Goal: Information Seeking & Learning: Learn about a topic

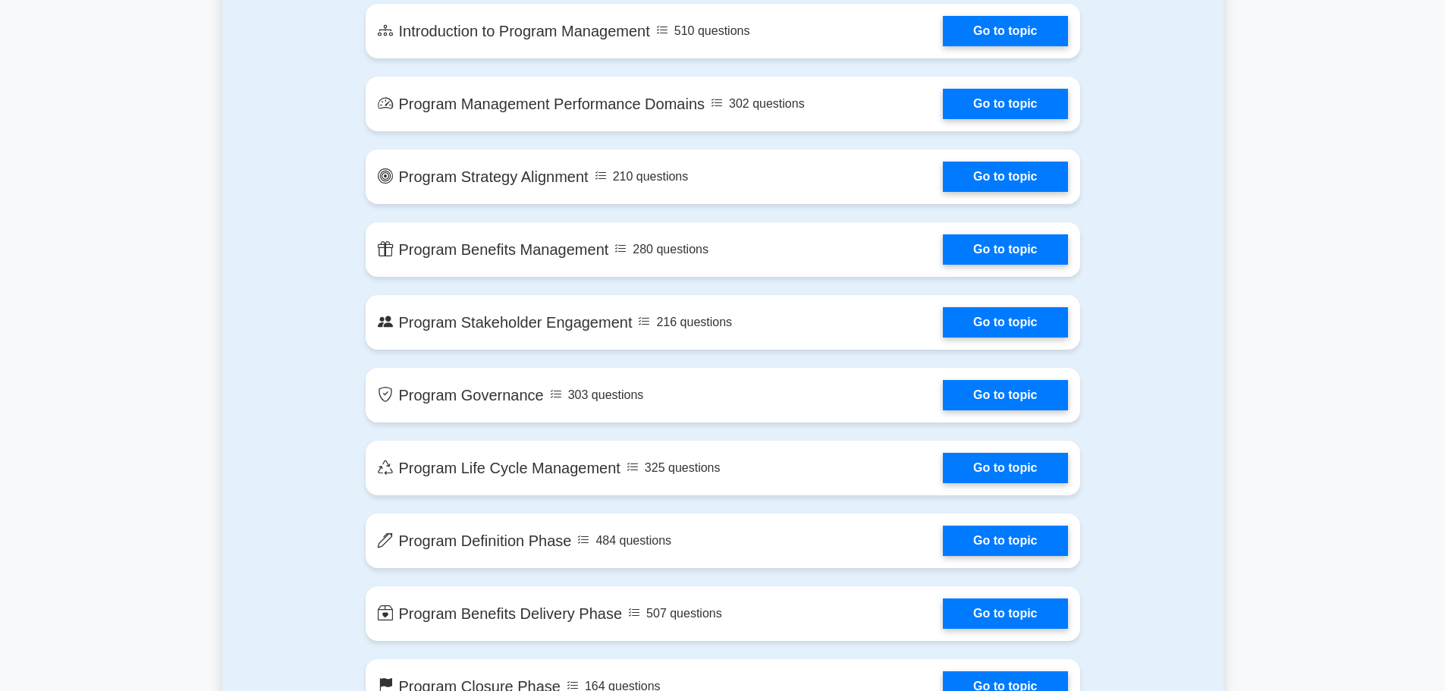
scroll to position [910, 0]
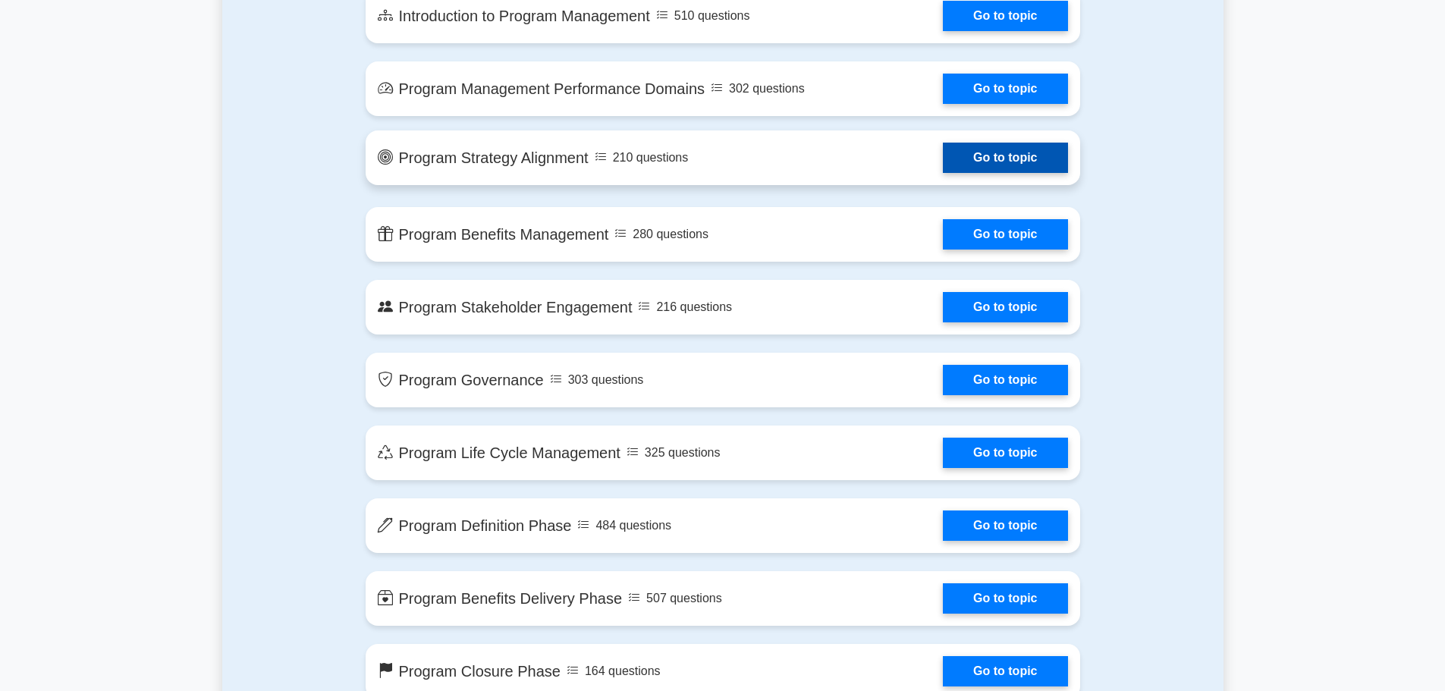
click at [1030, 168] on link "Go to topic" at bounding box center [1005, 158] width 124 height 30
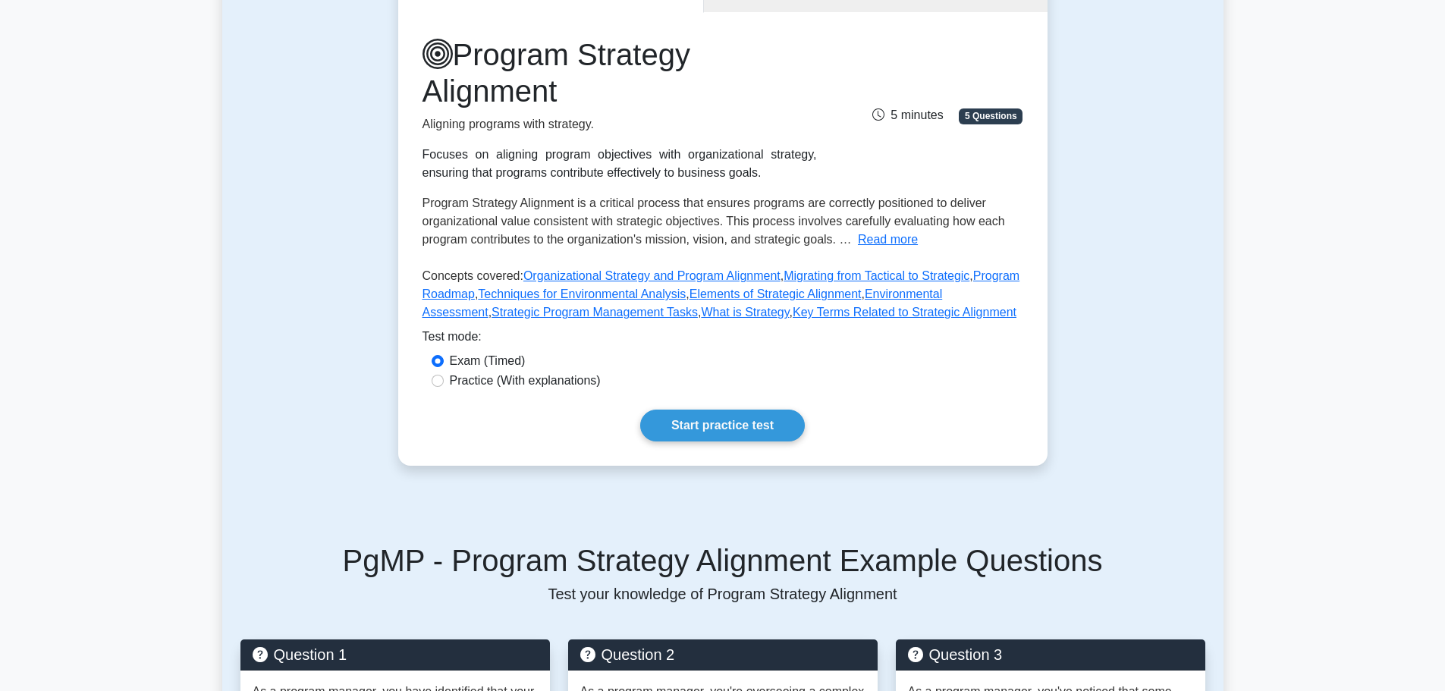
scroll to position [152, 0]
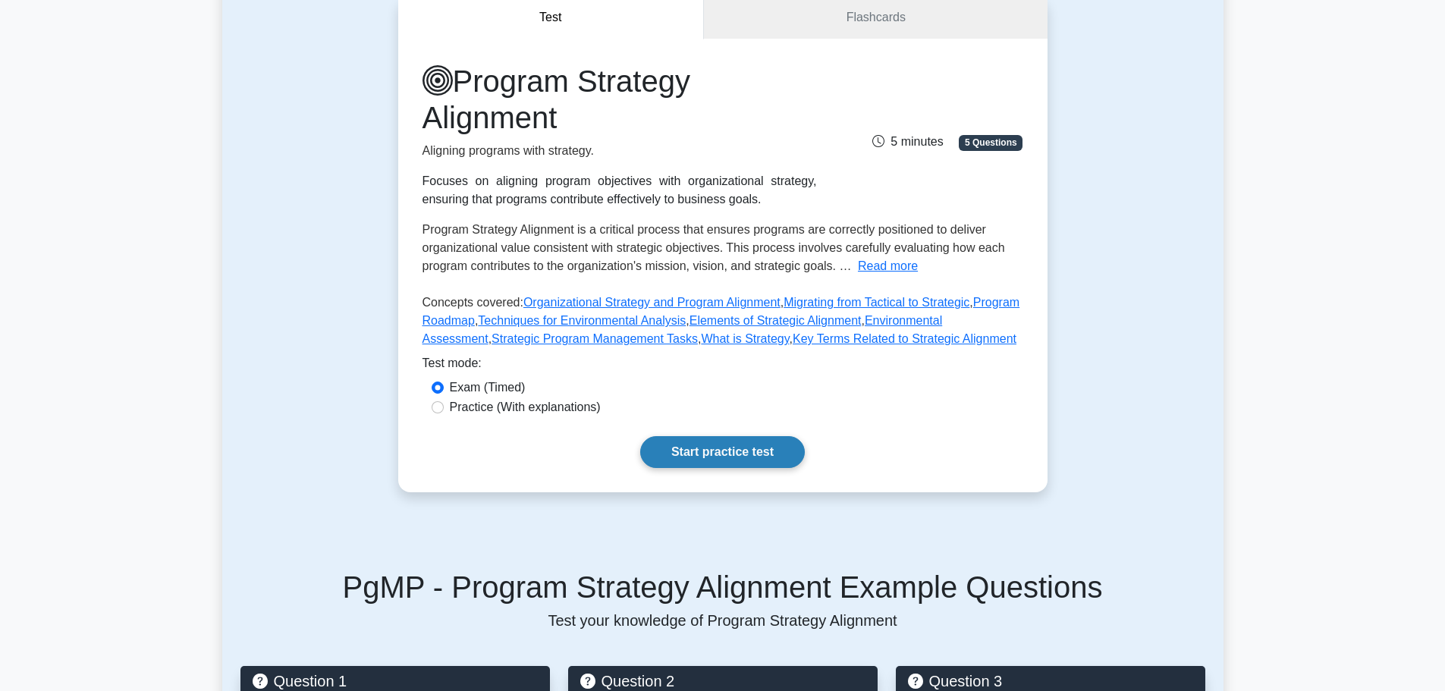
click at [727, 458] on link "Start practice test" at bounding box center [722, 452] width 165 height 32
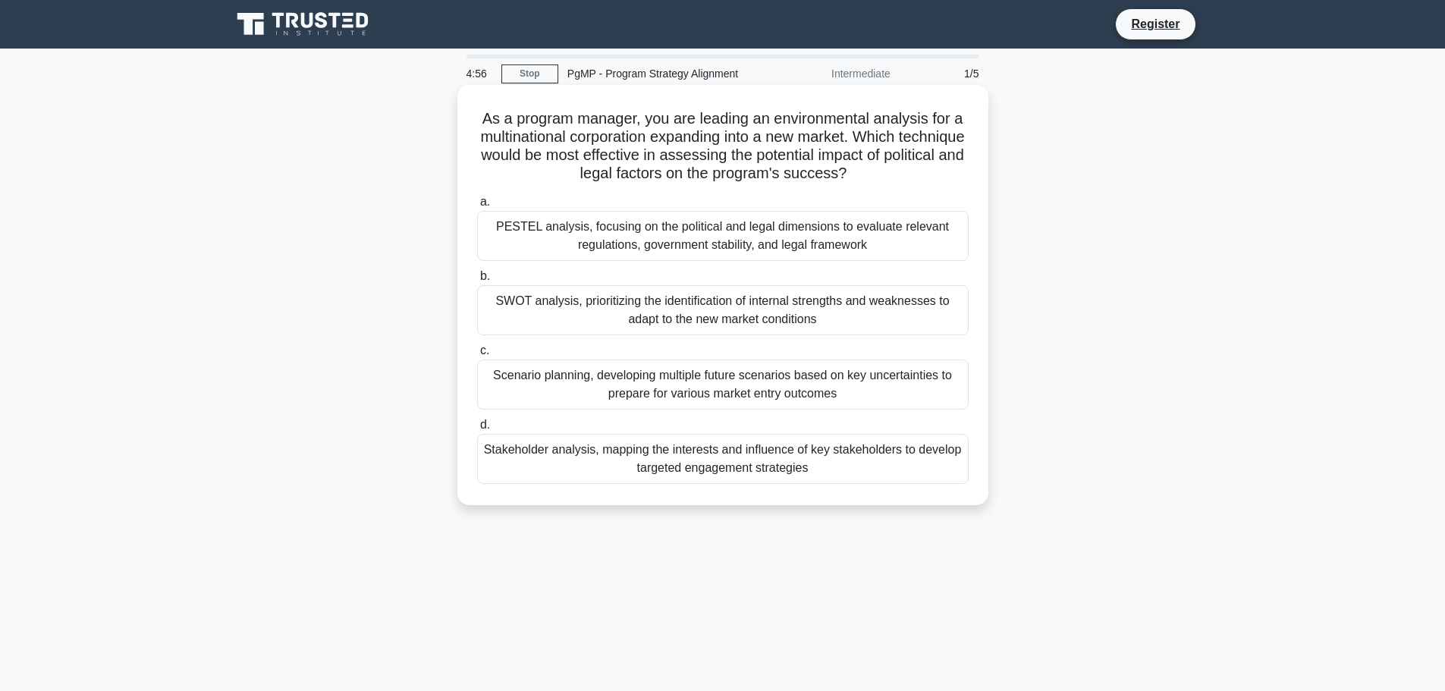
drag, startPoint x: 476, startPoint y: 118, endPoint x: 920, endPoint y: 448, distance: 553.6
click at [941, 471] on div "As a program manager, you are leading an environmental analysis for a multinati…" at bounding box center [723, 295] width 519 height 408
copy div "As a program manager, you are leading an environmental analysis for a multinati…"
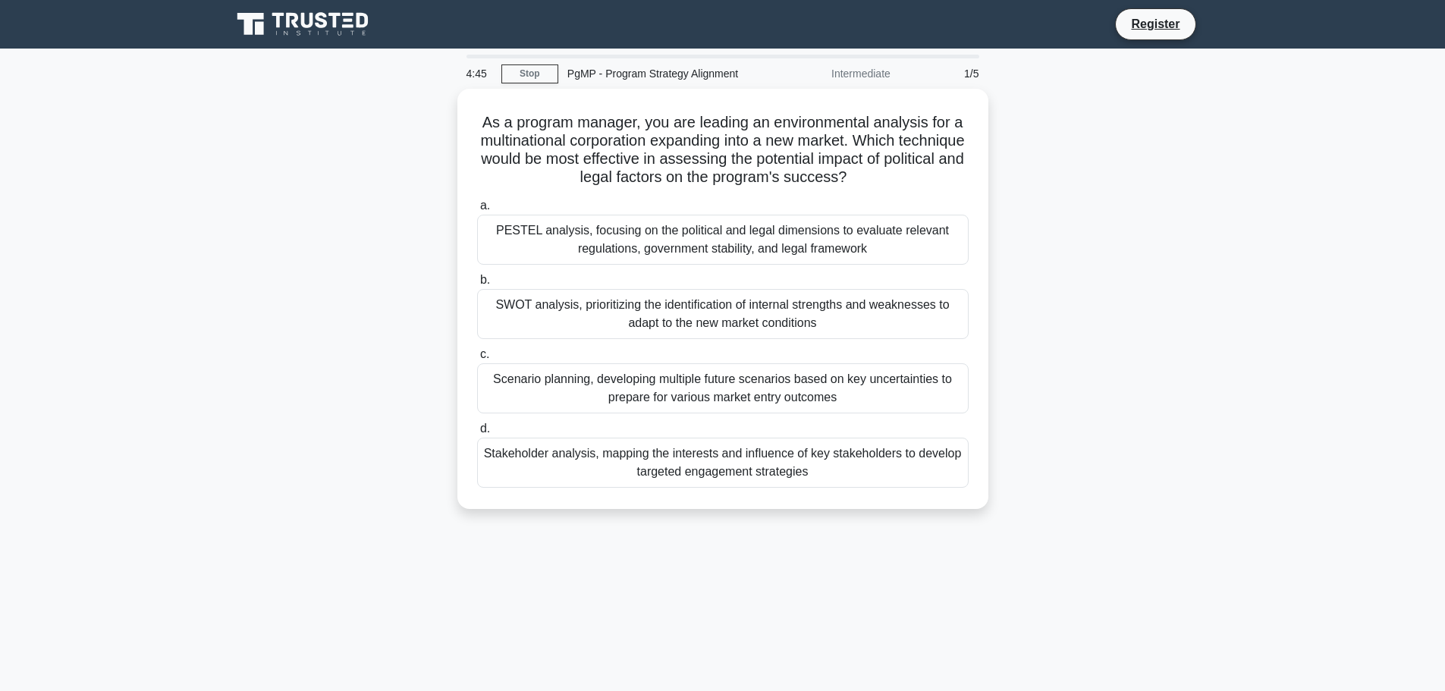
click at [380, 187] on div "As a program manager, you are leading an environmental analysis for a multinati…" at bounding box center [723, 308] width 1002 height 439
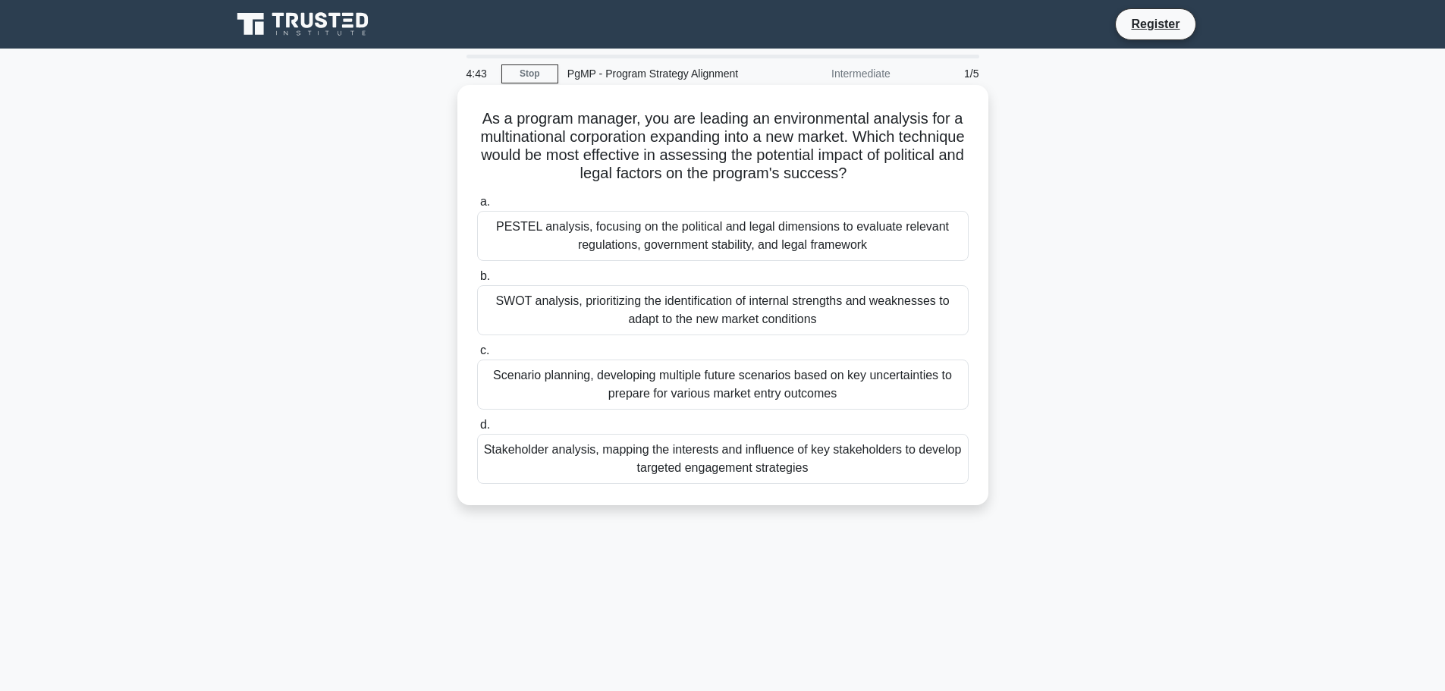
click at [563, 238] on div "PESTEL analysis, focusing on the political and legal dimensions to evaluate rel…" at bounding box center [723, 236] width 492 height 50
click at [477, 207] on input "a. PESTEL analysis, focusing on the political and legal dimensions to evaluate …" at bounding box center [477, 202] width 0 height 10
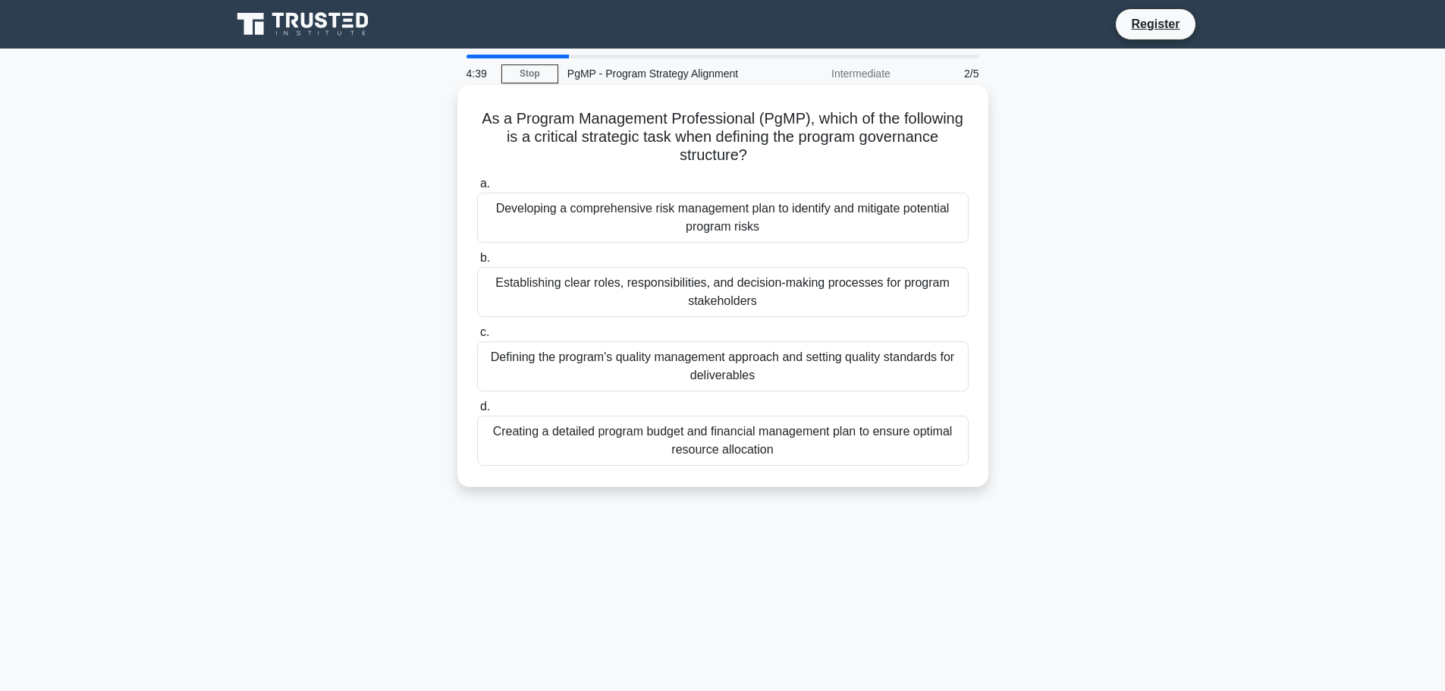
drag, startPoint x: 482, startPoint y: 118, endPoint x: 851, endPoint y: 418, distance: 475.8
click at [916, 463] on div "As a Program Management Professional (PgMP), which of the following is a critic…" at bounding box center [723, 286] width 519 height 390
copy div "As a Program Management Professional (PgMP), which of the following is a critic…"
click at [558, 285] on div "Establishing clear roles, responsibilities, and decision-making processes for p…" at bounding box center [723, 292] width 492 height 50
click at [477, 263] on input "b. Establishing clear roles, responsibilities, and decision-making processes fo…" at bounding box center [477, 258] width 0 height 10
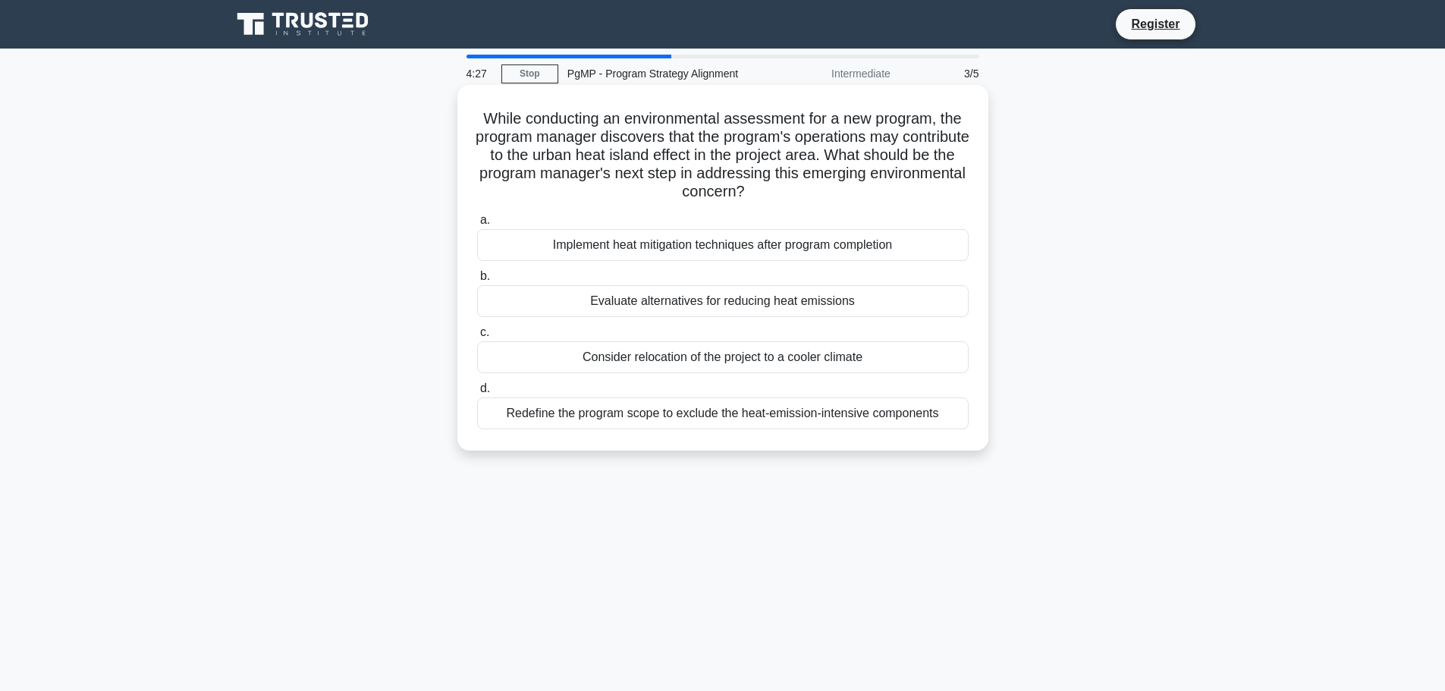
drag, startPoint x: 476, startPoint y: 117, endPoint x: 948, endPoint y: 423, distance: 562.7
click at [948, 423] on div "While conducting an environmental assessment for a new program, the program man…" at bounding box center [723, 268] width 519 height 354
copy div "While conducting an environmental assessment for a new program, the program man…"
click at [649, 307] on div "Evaluate alternatives for reducing heat emissions" at bounding box center [723, 301] width 492 height 32
click at [477, 281] on input "b. Evaluate alternatives for reducing heat emissions" at bounding box center [477, 277] width 0 height 10
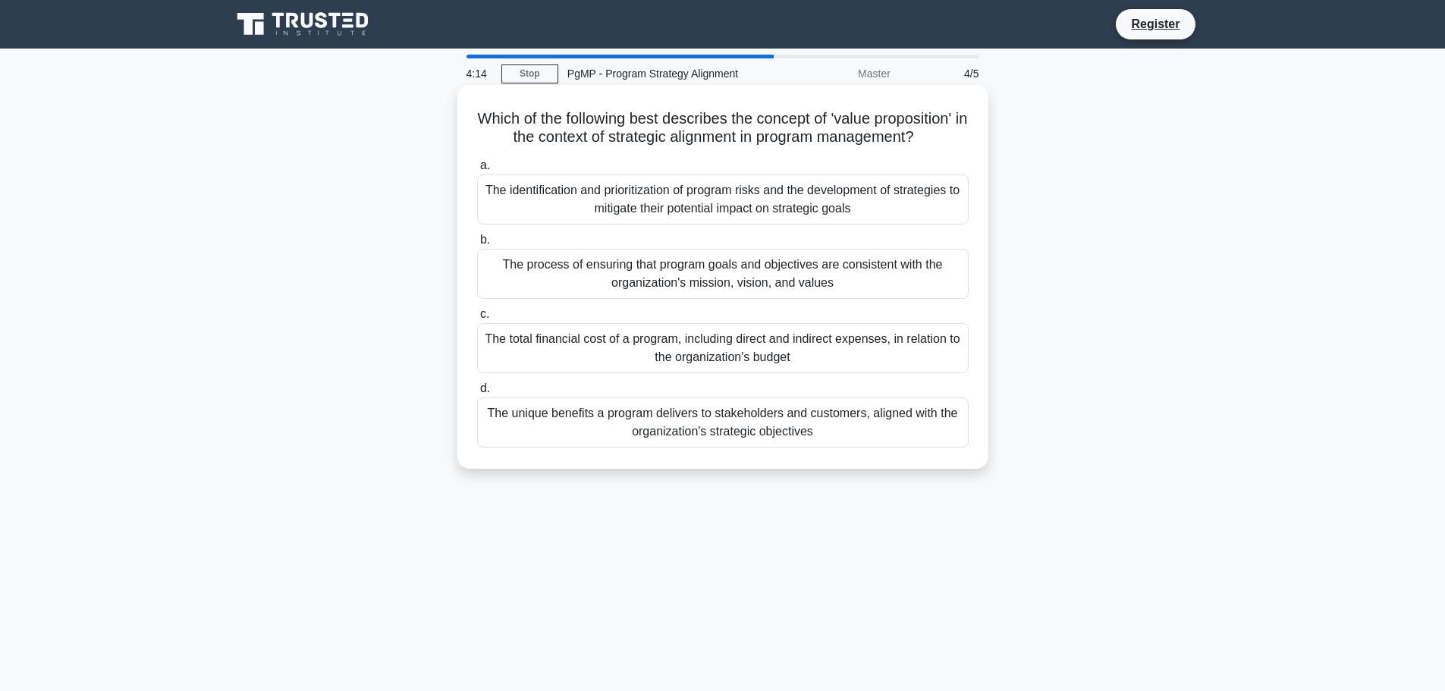
drag, startPoint x: 473, startPoint y: 121, endPoint x: 928, endPoint y: 410, distance: 538.6
click at [956, 440] on div "Which of the following best describes the concept of 'value proposition' in the…" at bounding box center [723, 277] width 519 height 372
copy div "Which of the following best describes the concept of 'value proposition' in the…"
click at [548, 413] on div "The unique benefits a program delivers to stakeholders and customers, aligned w…" at bounding box center [723, 423] width 492 height 50
click at [477, 394] on input "d. The unique benefits a program delivers to stakeholders and customers, aligne…" at bounding box center [477, 389] width 0 height 10
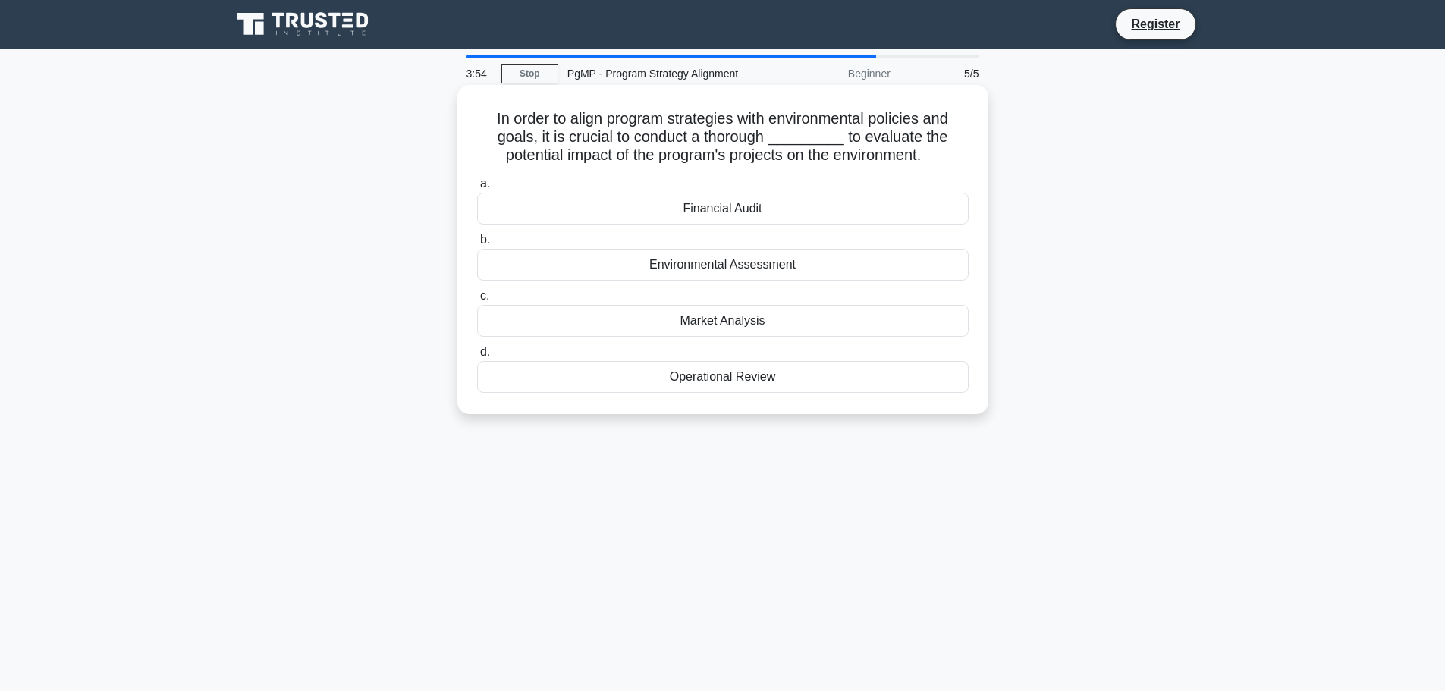
drag, startPoint x: 485, startPoint y: 121, endPoint x: 860, endPoint y: 380, distance: 456.5
click at [860, 380] on div "In order to align program strategies with environmental policies and goals, it …" at bounding box center [723, 249] width 519 height 317
copy div "In order to align program strategies with environmental policies and goals, it …"
click at [715, 264] on div "Environmental Assessment" at bounding box center [723, 265] width 492 height 32
click at [477, 245] on input "b. Environmental Assessment" at bounding box center [477, 240] width 0 height 10
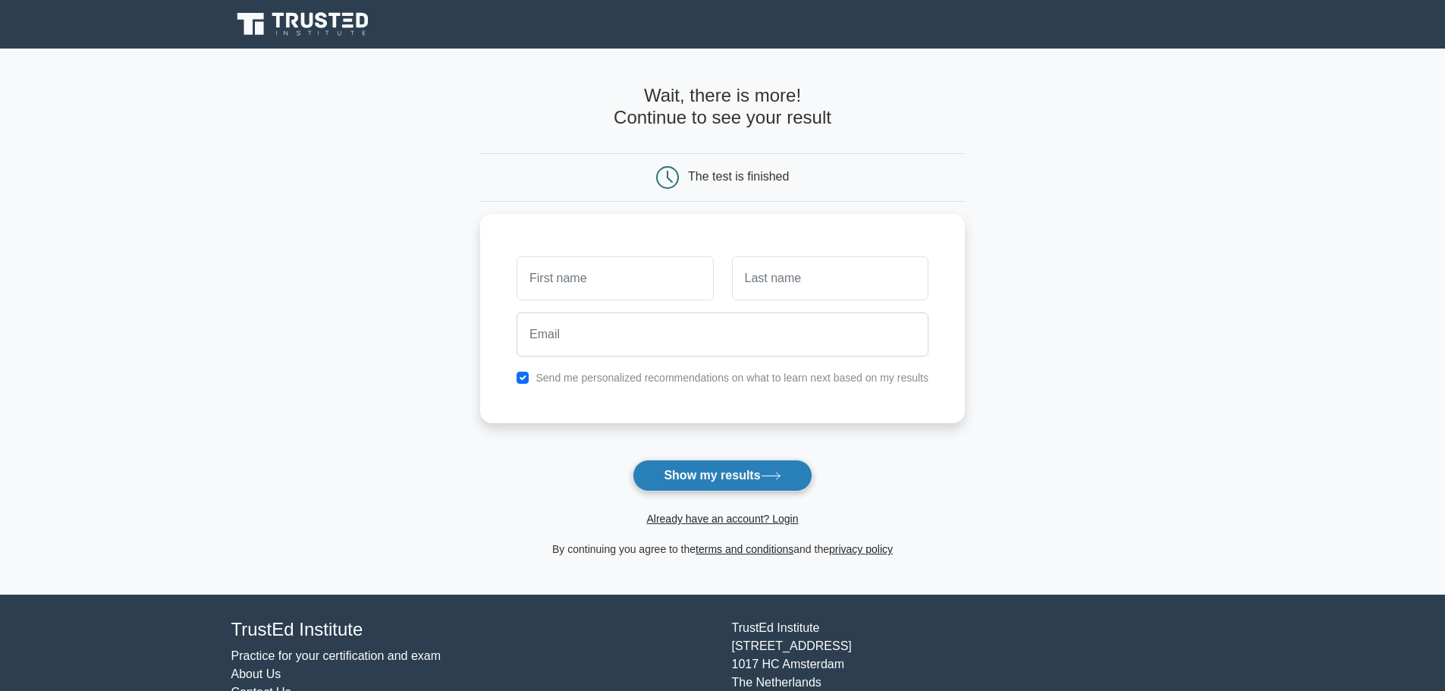
click at [750, 476] on button "Show my results" at bounding box center [722, 476] width 179 height 32
click at [631, 269] on input "text" at bounding box center [615, 275] width 197 height 44
type input "[PERSON_NAME]"
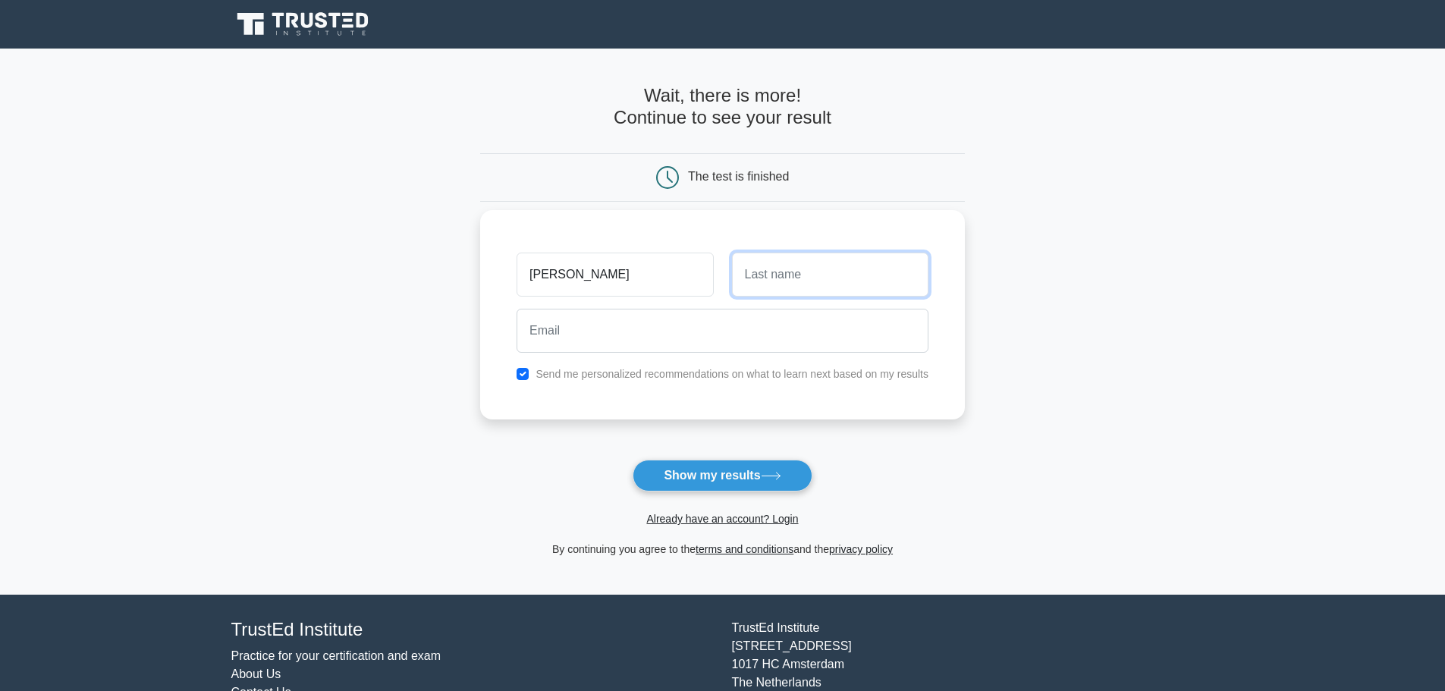
click at [772, 288] on input "text" at bounding box center [830, 275] width 197 height 44
type input "Rohr"
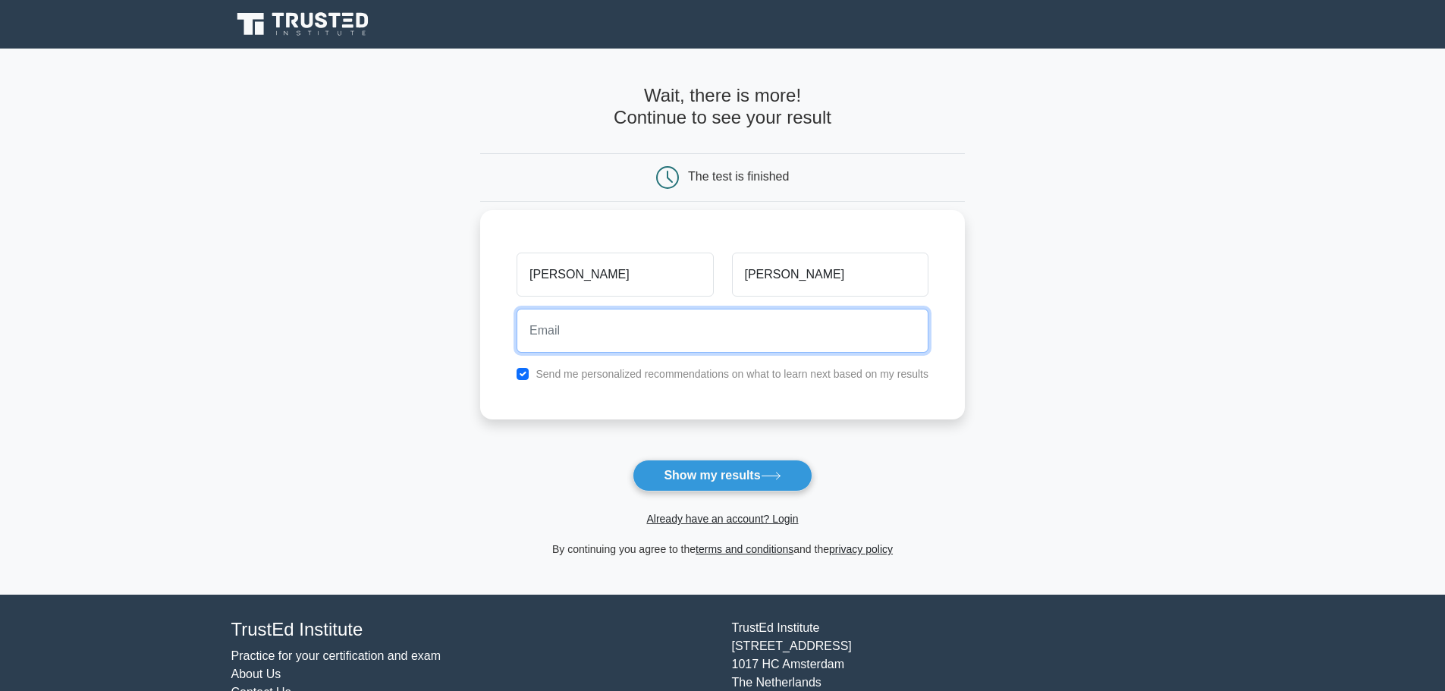
click at [706, 334] on input "email" at bounding box center [723, 331] width 412 height 44
type input "srohr19@gmail.com"
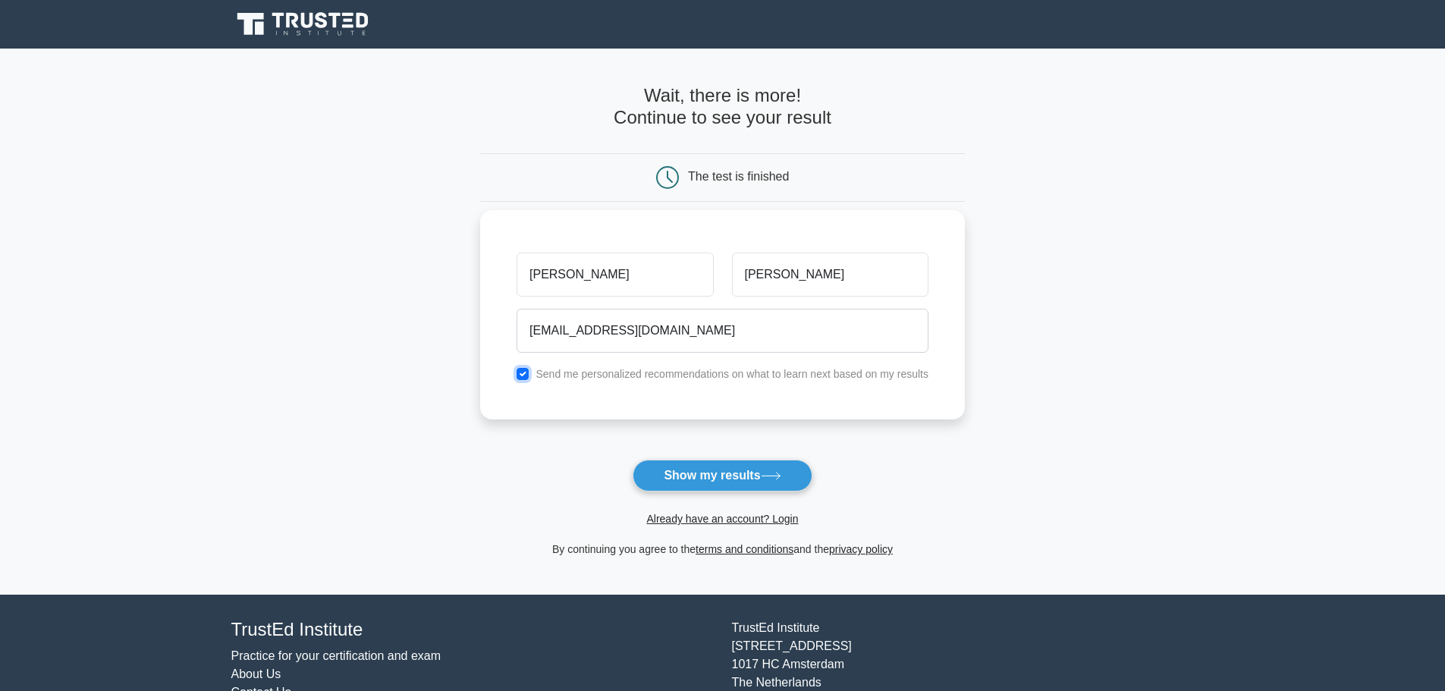
click at [529, 376] on input "checkbox" at bounding box center [523, 374] width 12 height 12
checkbox input "false"
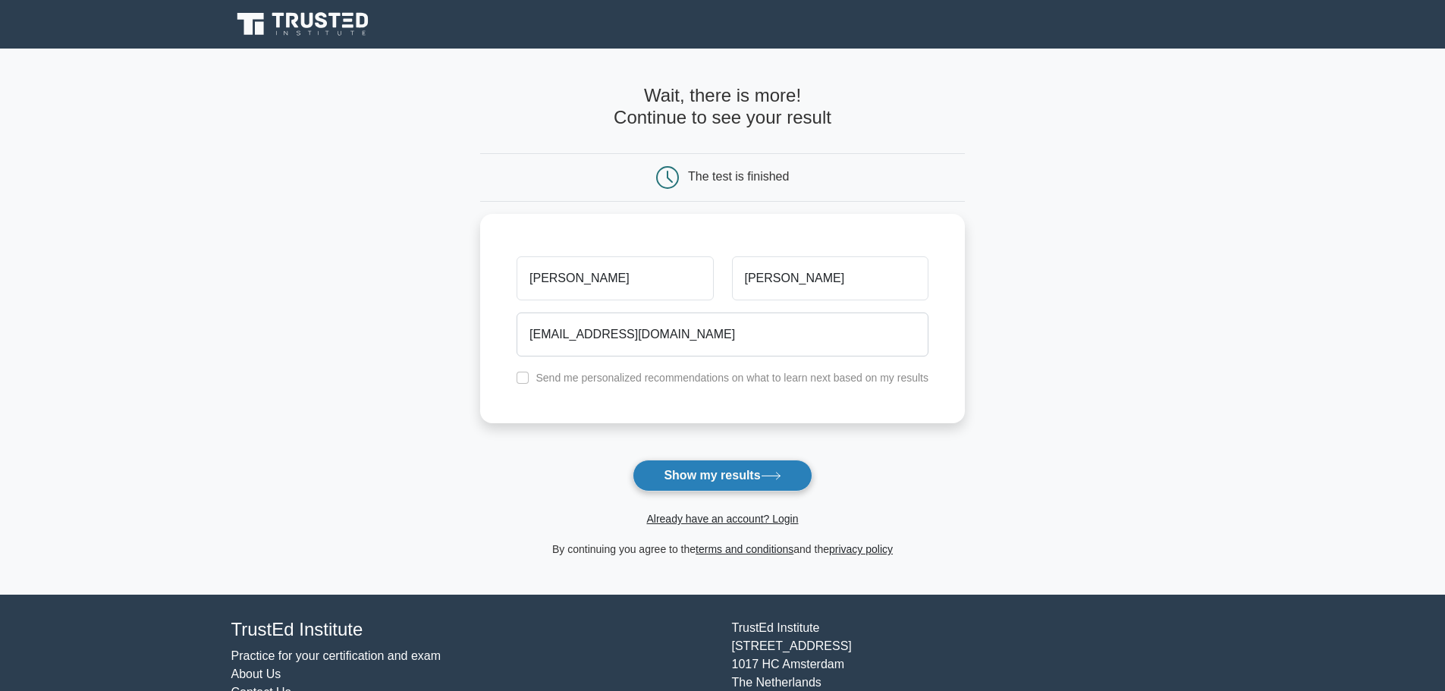
click at [710, 480] on button "Show my results" at bounding box center [722, 476] width 179 height 32
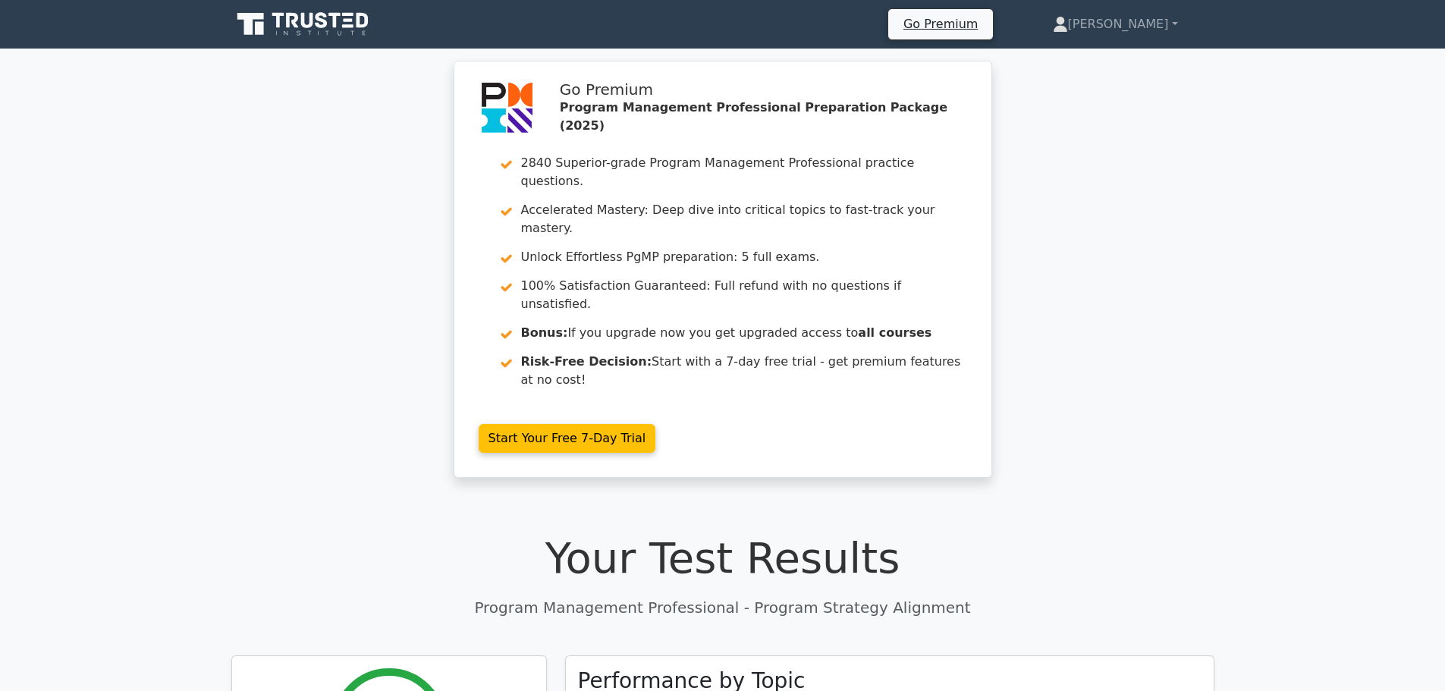
click at [351, 25] on icon at bounding box center [348, 25] width 11 height 3
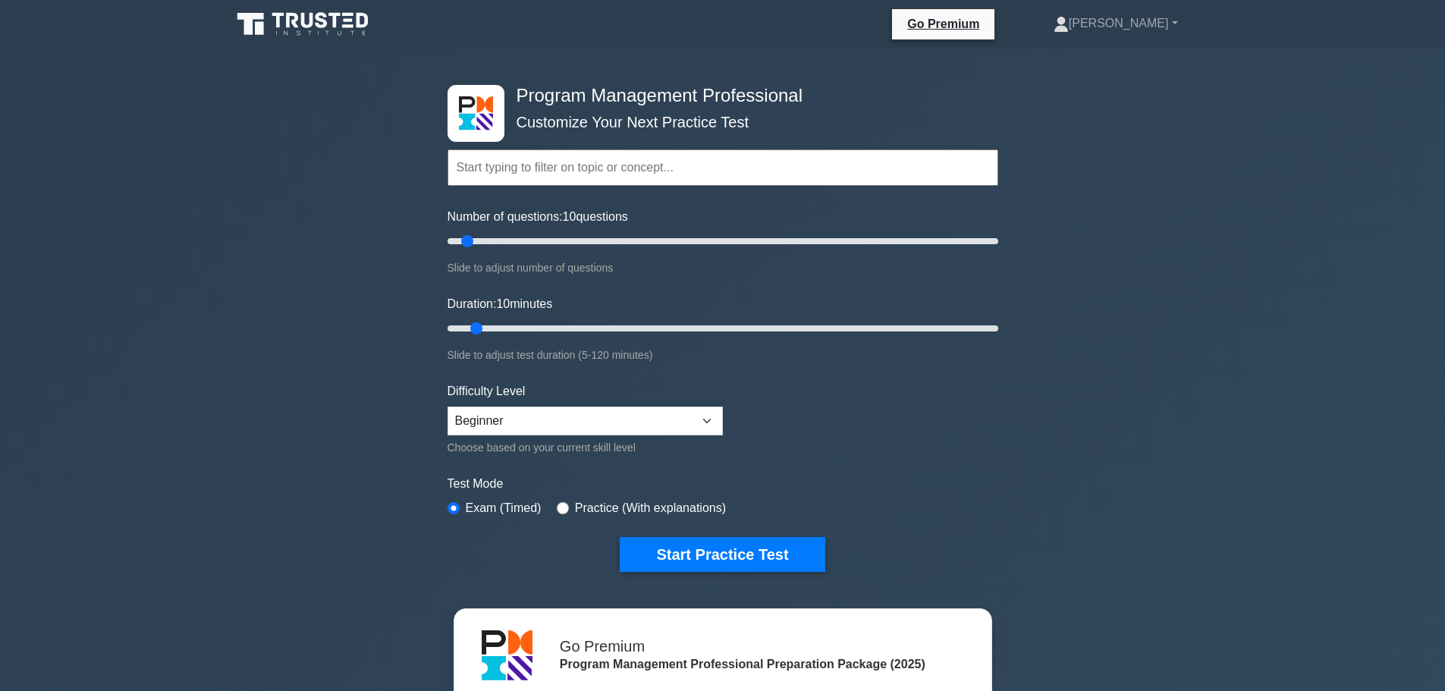
click at [241, 284] on div "Program Management Professional Customize Your Next Practice Test Topics Introd…" at bounding box center [722, 512] width 1445 height 926
click at [601, 423] on select "Beginner Intermediate Expert" at bounding box center [585, 421] width 275 height 29
click at [602, 423] on select "Beginner Intermediate Expert" at bounding box center [585, 421] width 275 height 29
click at [495, 431] on select "Beginner Intermediate Expert" at bounding box center [585, 421] width 275 height 29
click at [448, 407] on select "Beginner Intermediate Expert" at bounding box center [585, 421] width 275 height 29
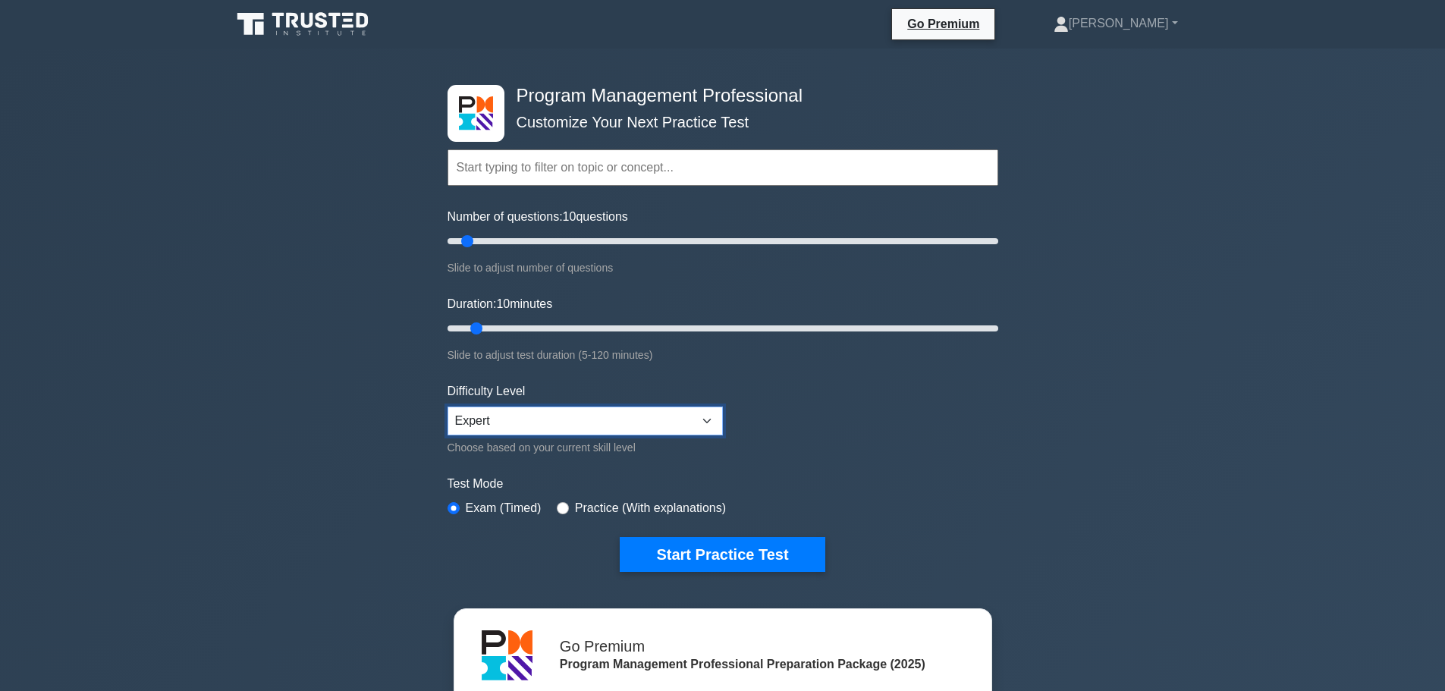
click at [517, 420] on select "Beginner Intermediate Expert" at bounding box center [585, 421] width 275 height 29
select select "intermediate"
click at [448, 407] on select "Beginner Intermediate Expert" at bounding box center [585, 421] width 275 height 29
click at [323, 319] on div "Program Management Professional Customize Your Next Practice Test Topics Introd…" at bounding box center [722, 512] width 1445 height 926
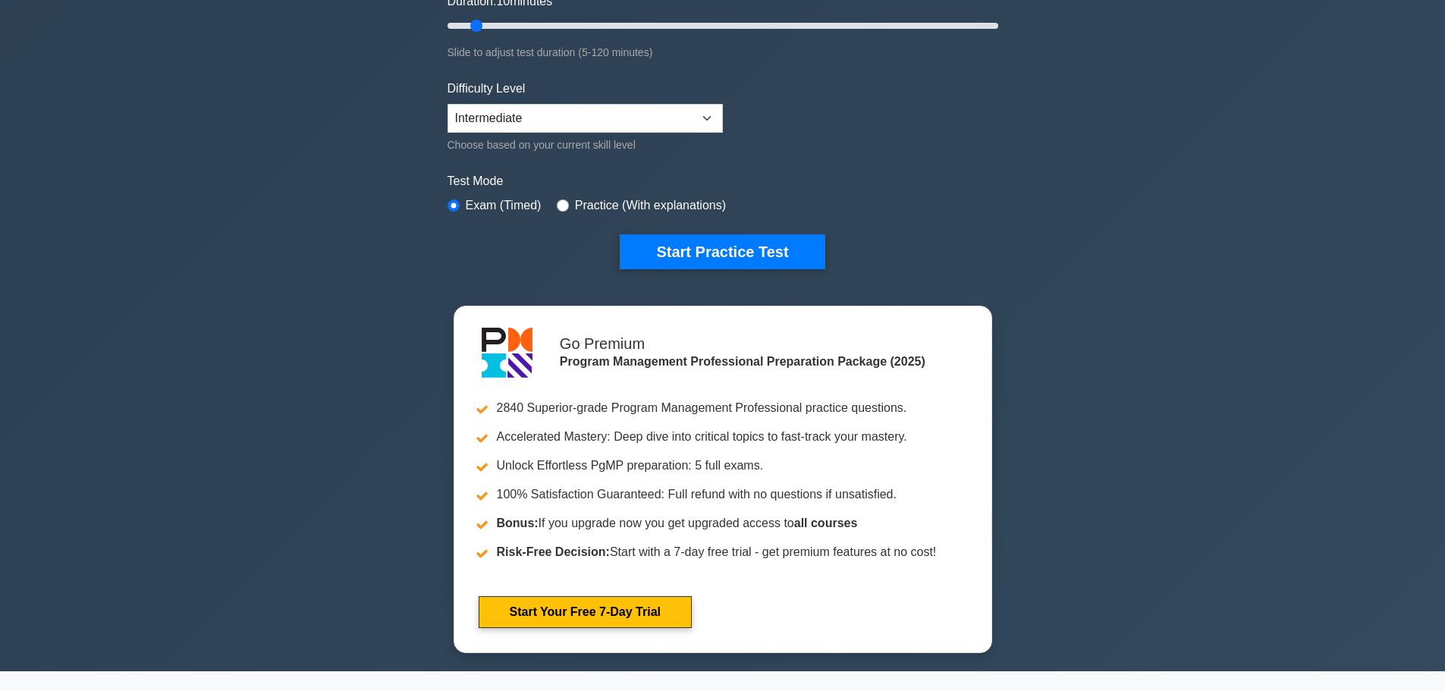
scroll to position [303, 0]
